Goal: Transaction & Acquisition: Purchase product/service

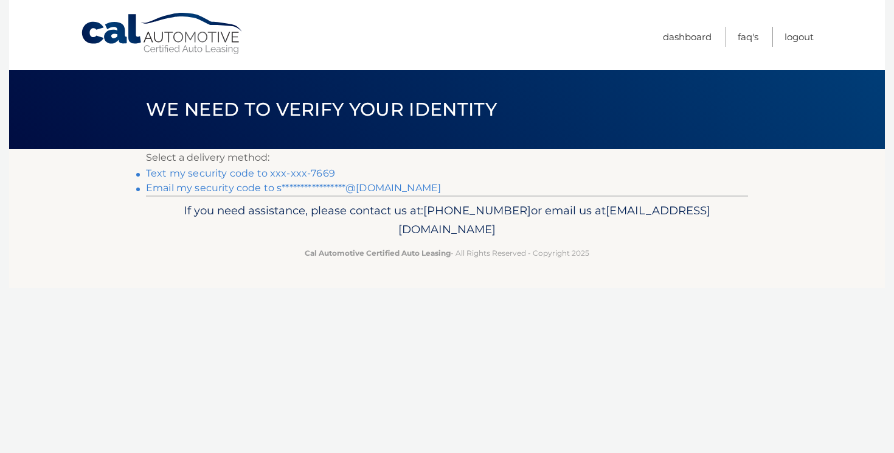
click at [308, 174] on link "Text my security code to xxx-xxx-7669" at bounding box center [240, 173] width 189 height 12
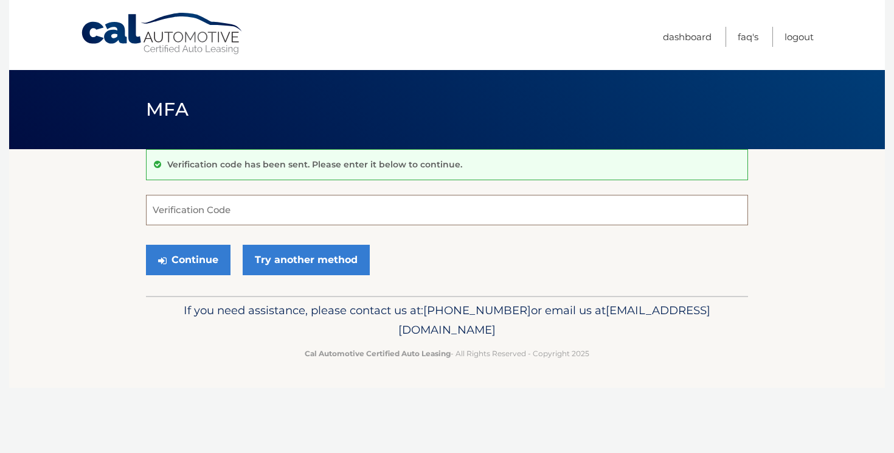
click at [274, 208] on input "Verification Code" at bounding box center [447, 210] width 602 height 30
click at [361, 217] on input "Verification Code" at bounding box center [447, 210] width 602 height 30
click at [146, 245] on button "Continue" at bounding box center [188, 260] width 85 height 30
type input "003991"
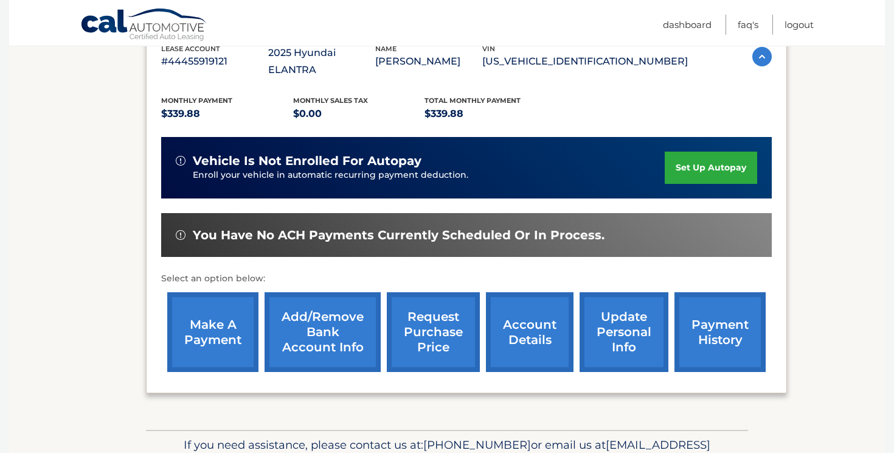
scroll to position [236, 0]
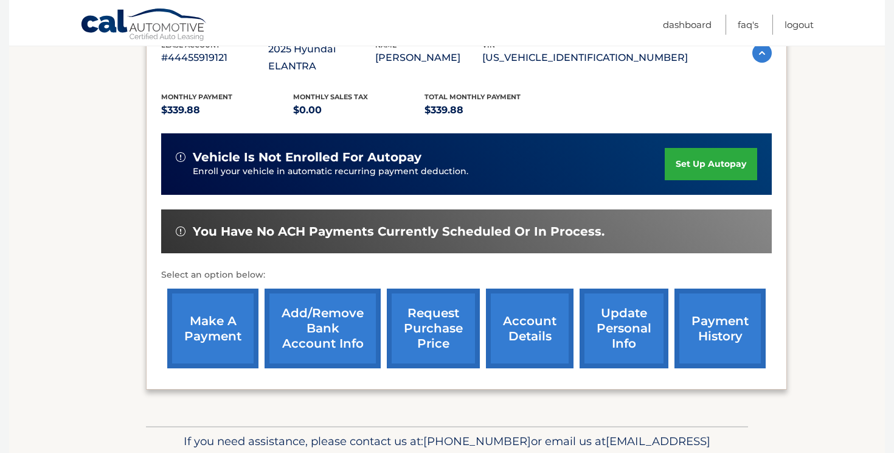
click at [201, 344] on link "make a payment" at bounding box center [212, 328] width 91 height 80
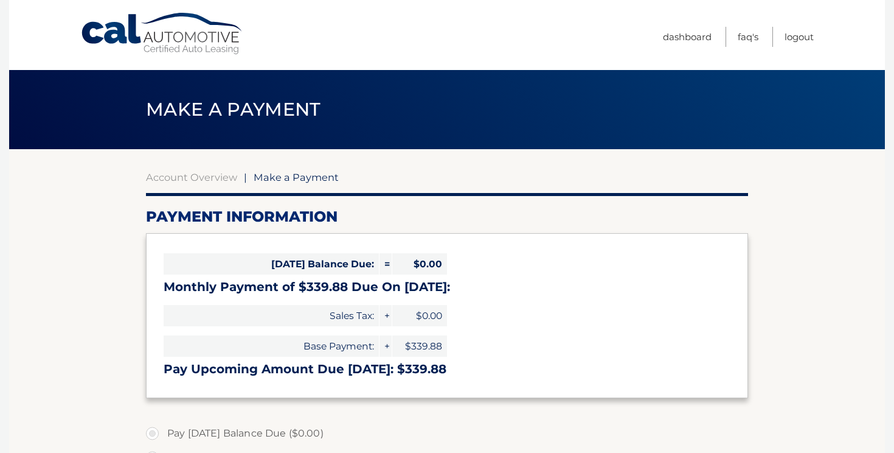
select select "NzIzMmU2YWEtMzUzNC00ZDY2LTk4MmItZjVhZmU1NjQ2NWM1"
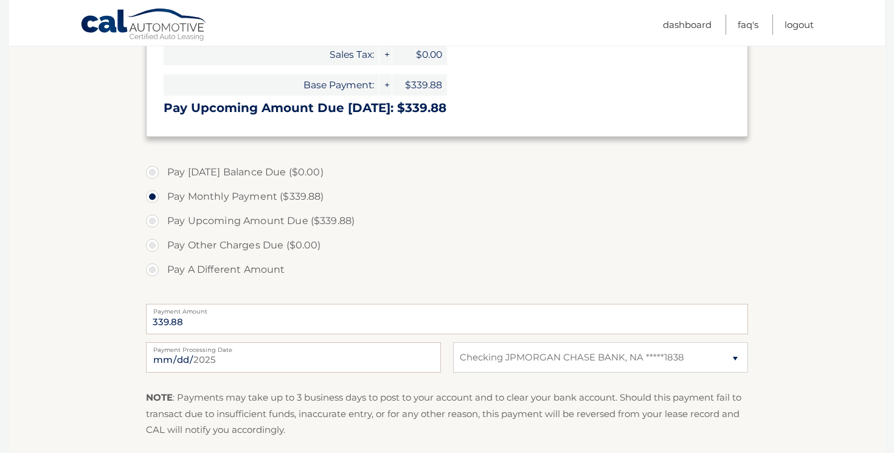
scroll to position [375, 0]
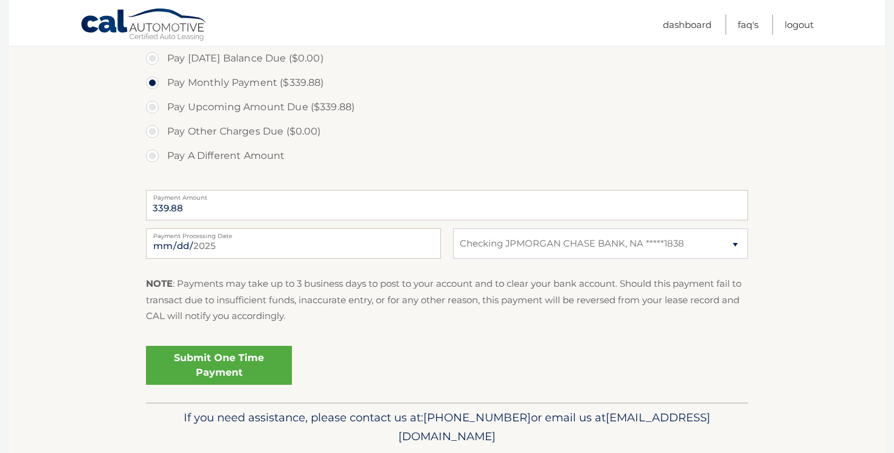
click at [261, 361] on link "Submit One Time Payment" at bounding box center [219, 364] width 146 height 39
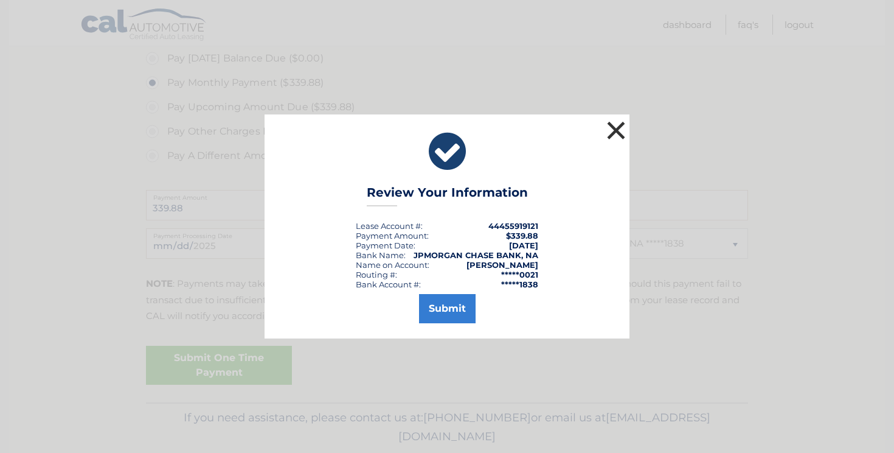
click at [618, 136] on button "×" at bounding box center [616, 130] width 24 height 24
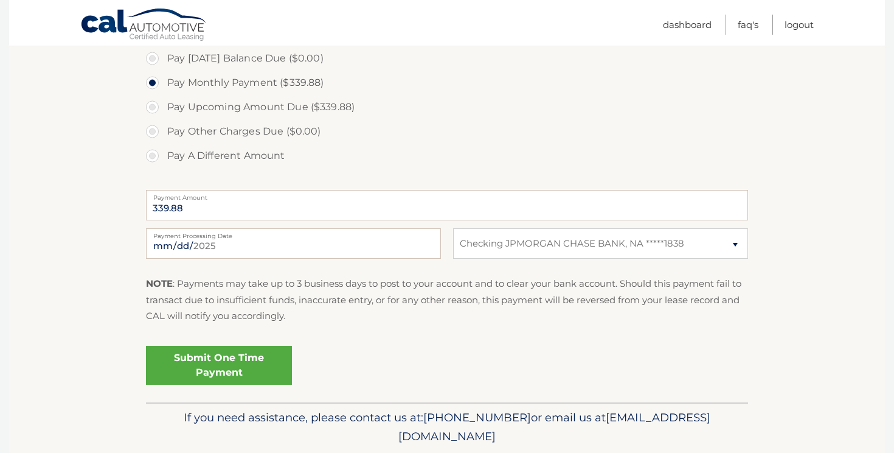
click at [240, 104] on label "Pay Upcoming Amount Due ($339.88)" at bounding box center [447, 107] width 602 height 24
click at [163, 104] on input "Pay Upcoming Amount Due ($339.88)" at bounding box center [157, 104] width 12 height 19
radio input "true"
click at [267, 366] on link "Submit One Time Payment" at bounding box center [219, 364] width 146 height 39
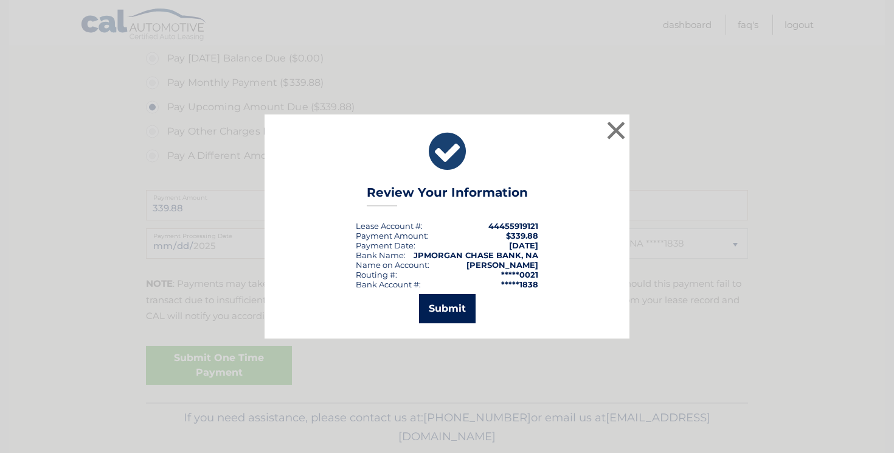
click at [447, 302] on button "Submit" at bounding box center [447, 308] width 57 height 29
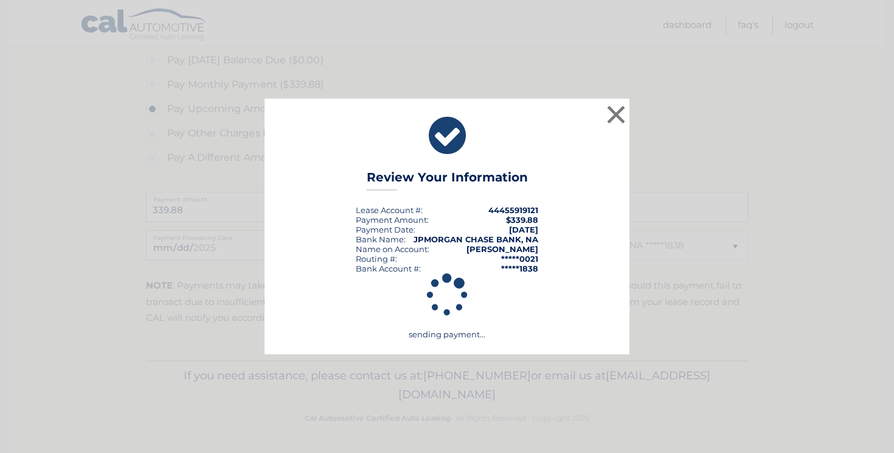
scroll to position [373, 0]
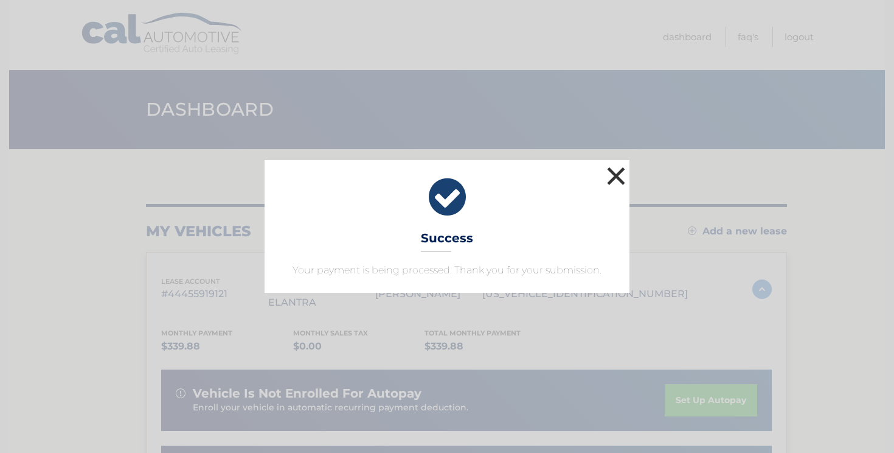
click at [617, 176] on button "×" at bounding box center [616, 176] width 24 height 24
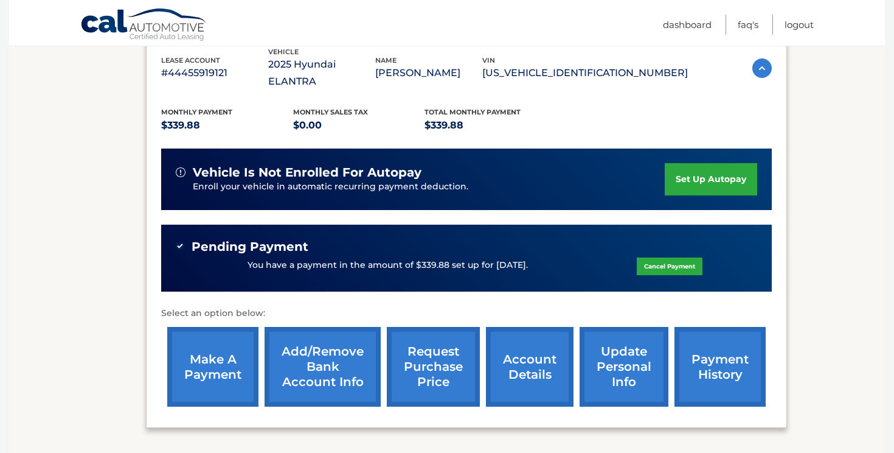
scroll to position [224, 0]
